Goal: Information Seeking & Learning: Learn about a topic

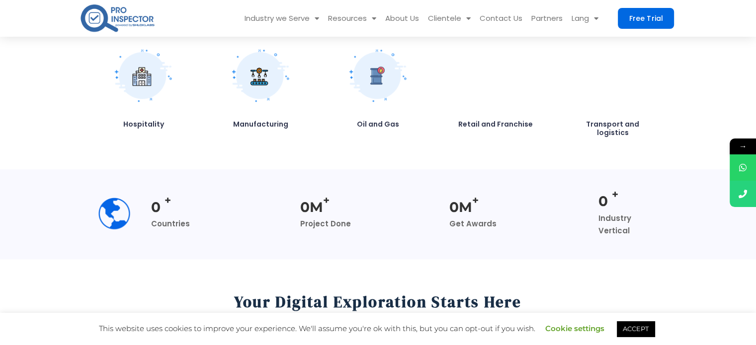
scroll to position [845, 0]
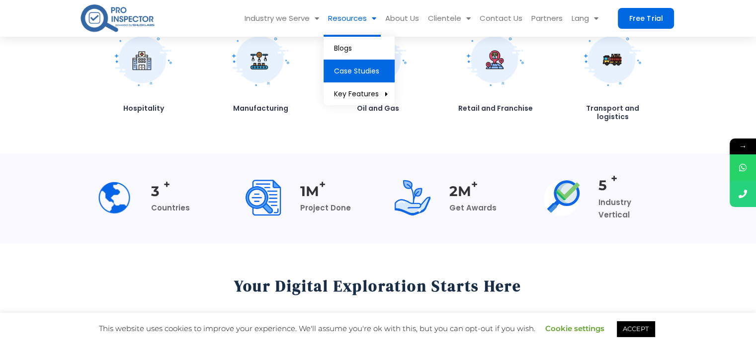
click at [359, 64] on link "Case Studies" at bounding box center [358, 71] width 71 height 23
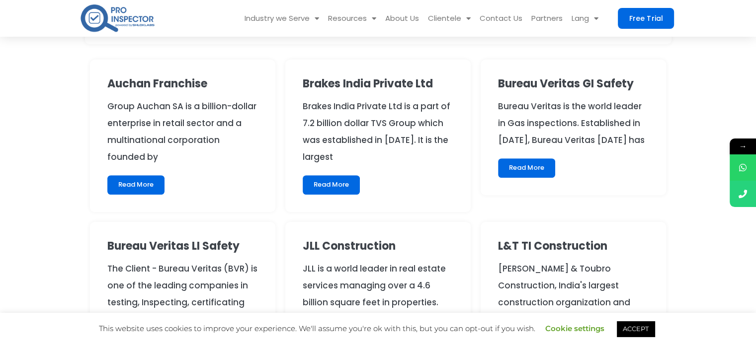
scroll to position [547, 0]
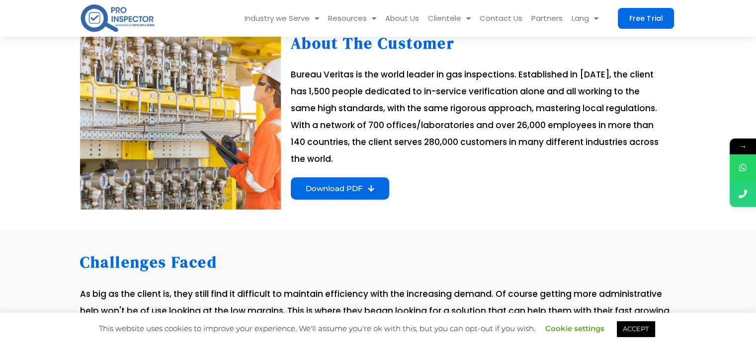
scroll to position [248, 0]
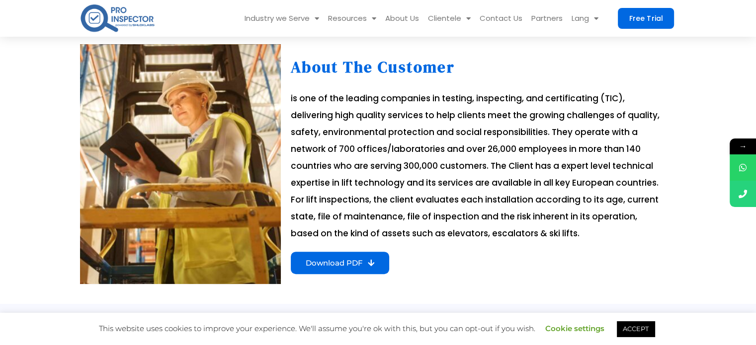
scroll to position [291, 0]
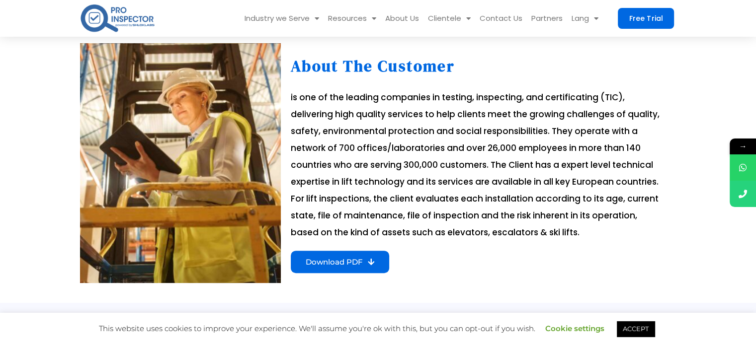
click at [640, 126] on div "is one of the leading companies in testing, inspecting, and certificating (TIC)…" at bounding box center [479, 165] width 376 height 152
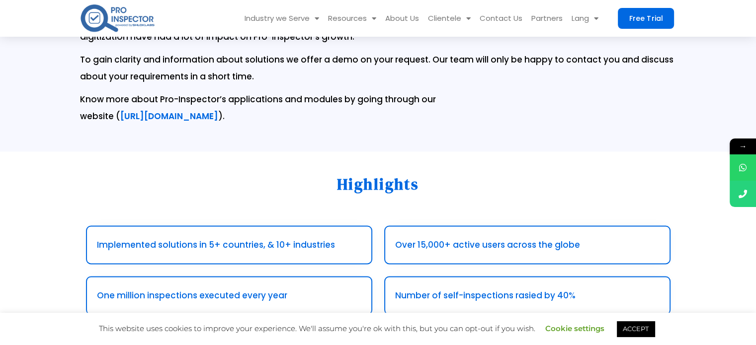
scroll to position [1401, 0]
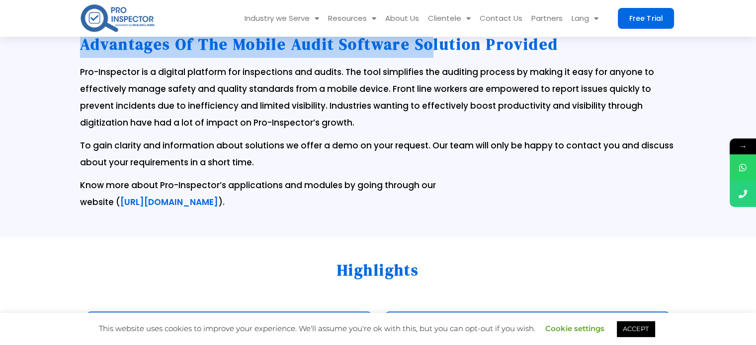
drag, startPoint x: 80, startPoint y: 133, endPoint x: 417, endPoint y: 156, distance: 338.6
copy div "BUREAU VERITAS CASE STUDY About the Customer is one of the leading companies in…"
